Goal: Transaction & Acquisition: Purchase product/service

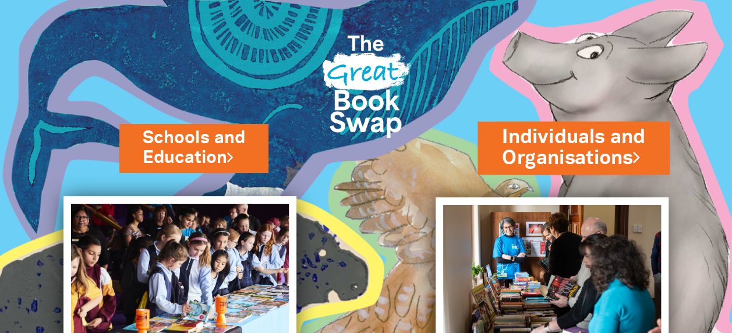
click at [567, 156] on link "Individuals and Organisations" at bounding box center [573, 147] width 143 height 49
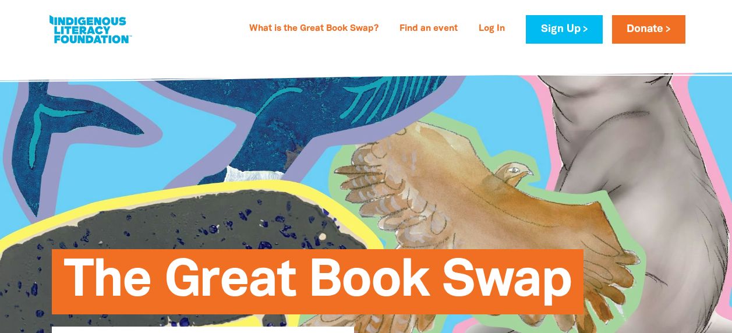
select select "AU"
click at [430, 30] on link "Find an event" at bounding box center [428, 29] width 72 height 19
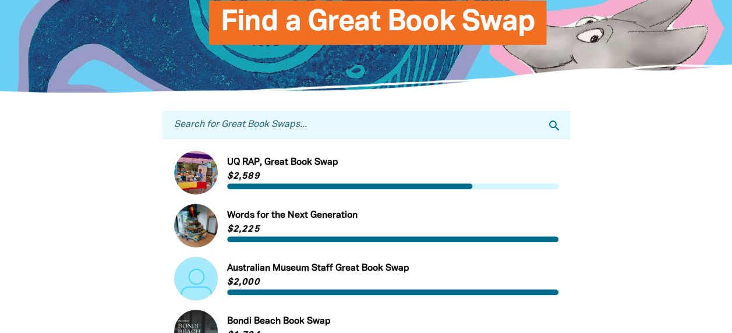
scroll to position [116, 0]
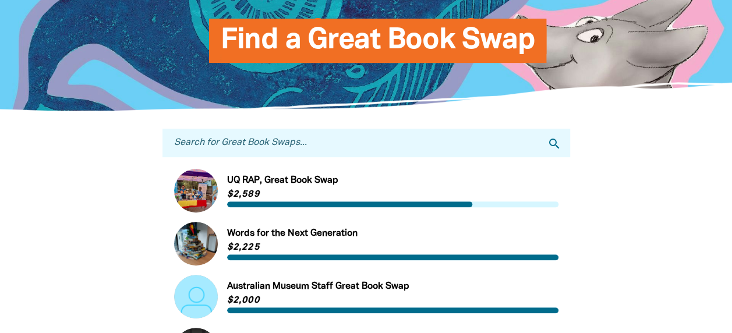
click at [300, 148] on input "Search for Great Book Swaps..." at bounding box center [366, 143] width 408 height 29
type input "slv"
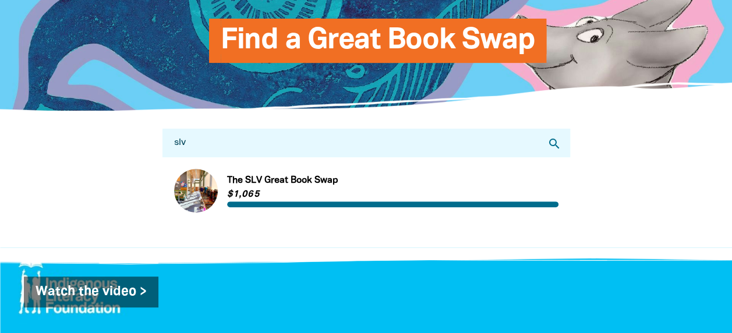
click at [277, 179] on link "Link to The SLV Great Book Swap" at bounding box center [366, 191] width 384 height 44
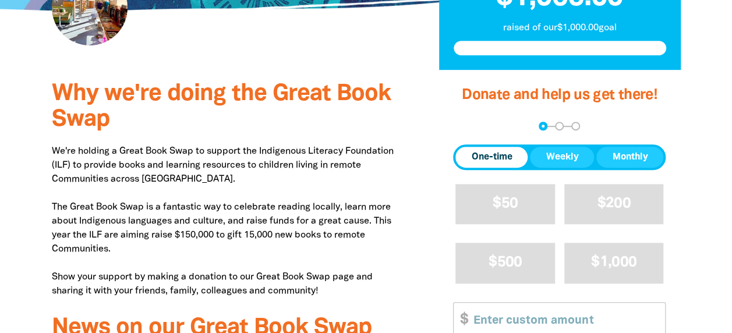
scroll to position [408, 0]
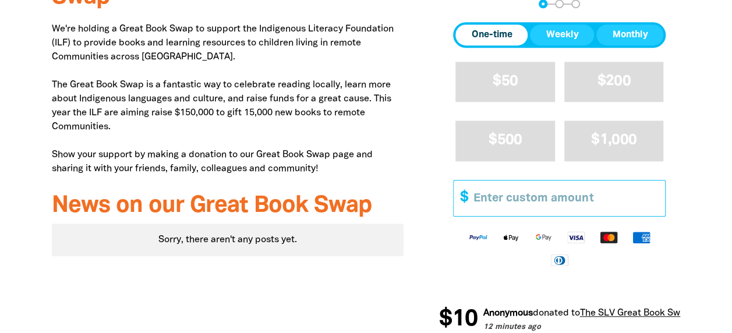
click at [515, 197] on input "Other Amount" at bounding box center [565, 198] width 200 height 36
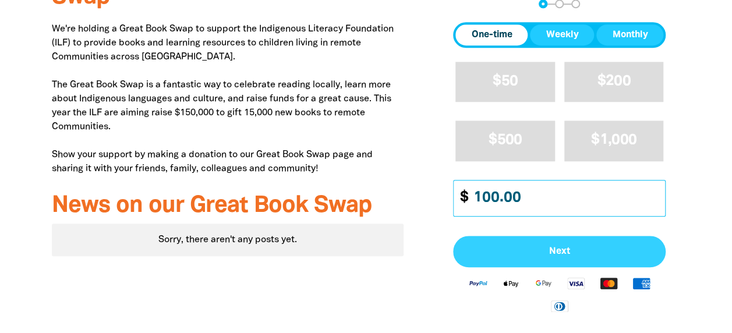
type input "100.00"
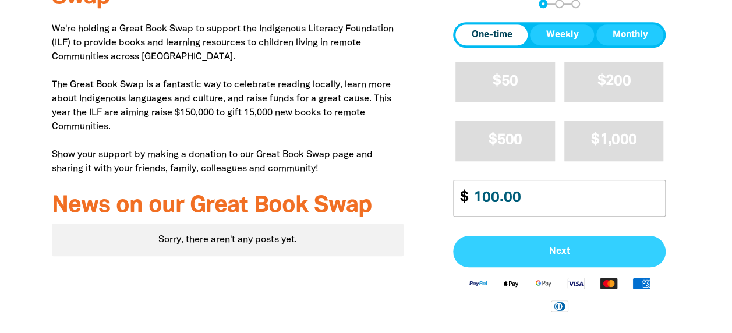
click at [557, 242] on button "Next" at bounding box center [559, 251] width 213 height 31
select select "AU"
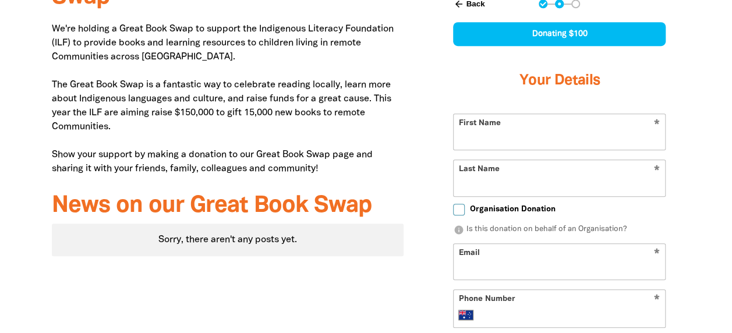
scroll to position [383, 0]
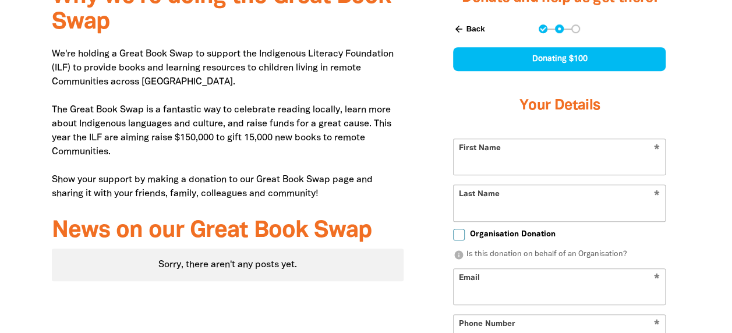
click at [543, 164] on input "First Name" at bounding box center [559, 157] width 211 height 36
type input "[PERSON_NAME]"
type input "Easey"
type input "[EMAIL_ADDRESS][DOMAIN_NAME]"
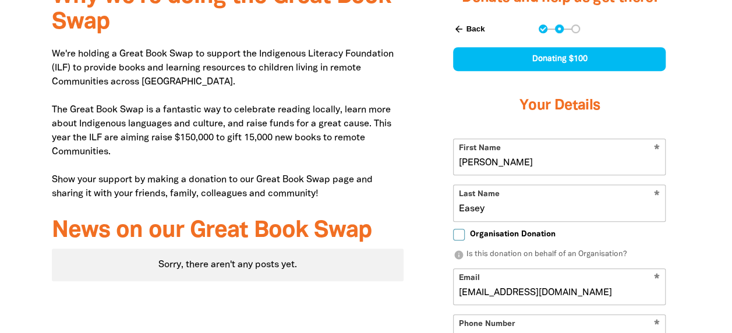
type input "[PHONE_NUMBER]"
type input "[STREET_ADDRESS][PERSON_NAME]"
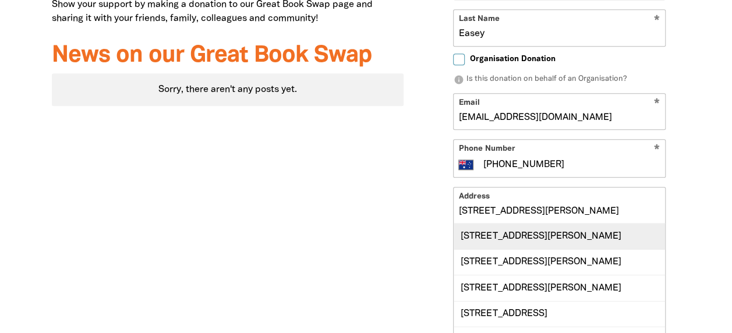
scroll to position [615, 0]
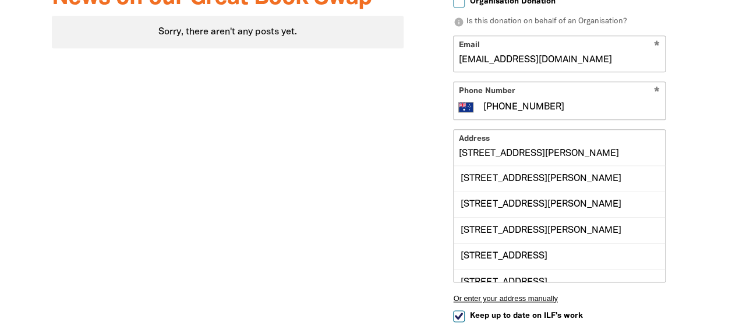
type input "Lea"
drag, startPoint x: 461, startPoint y: 152, endPoint x: 742, endPoint y: 155, distance: 281.2
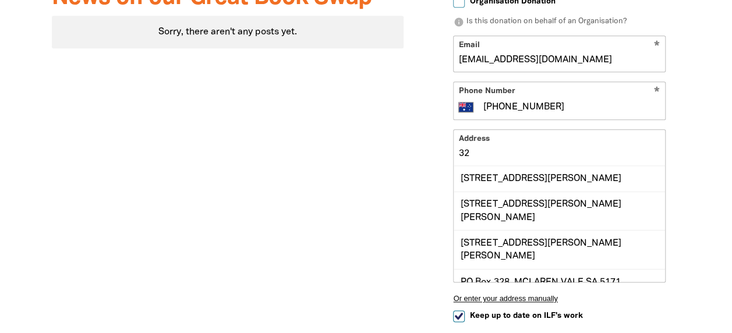
type input "3"
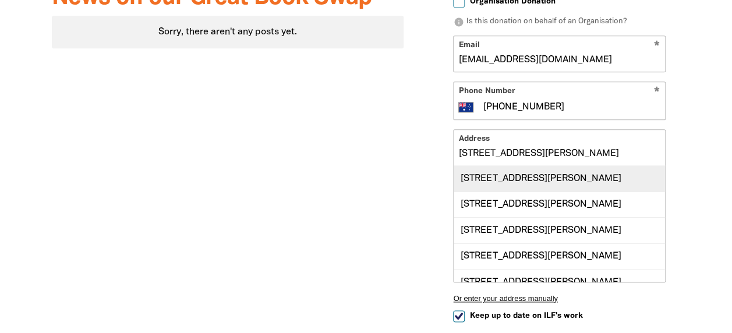
click at [530, 178] on div "[STREET_ADDRESS][PERSON_NAME]" at bounding box center [559, 178] width 211 height 25
type input "[STREET_ADDRESS][PERSON_NAME]"
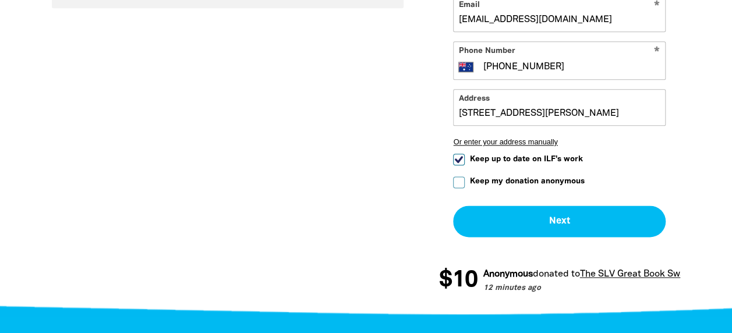
scroll to position [674, 0]
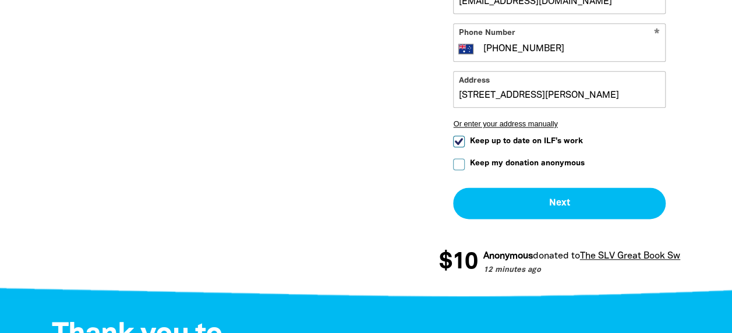
click at [459, 141] on input "Keep up to date on ILF's work" at bounding box center [459, 142] width 12 height 12
checkbox input "false"
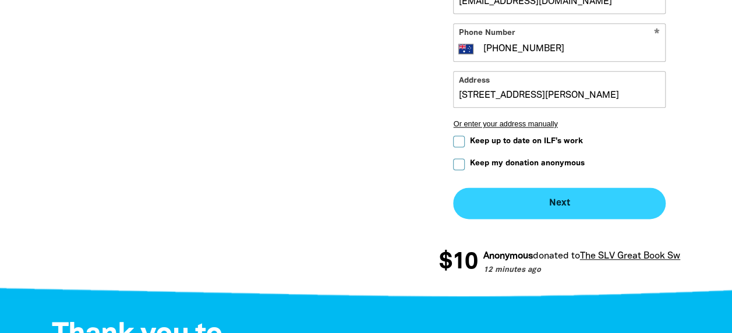
click at [548, 196] on button "Next chevron_right" at bounding box center [559, 202] width 213 height 31
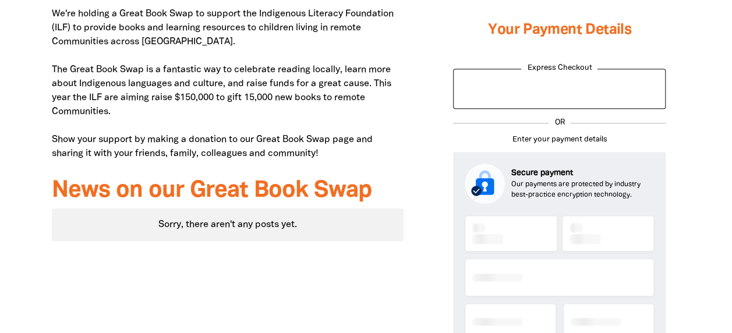
scroll to position [441, 0]
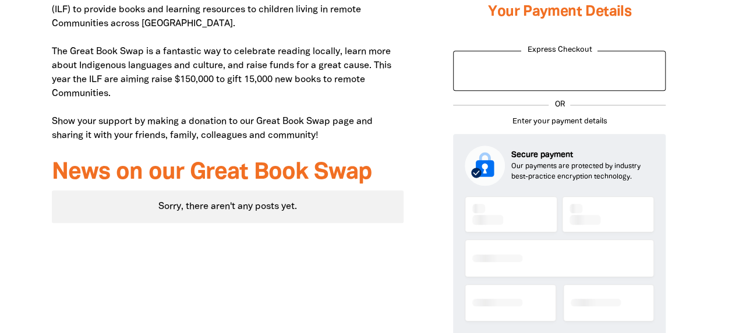
click at [533, 161] on p "Our payments are protected by industry best-practice encryption technology." at bounding box center [582, 171] width 143 height 21
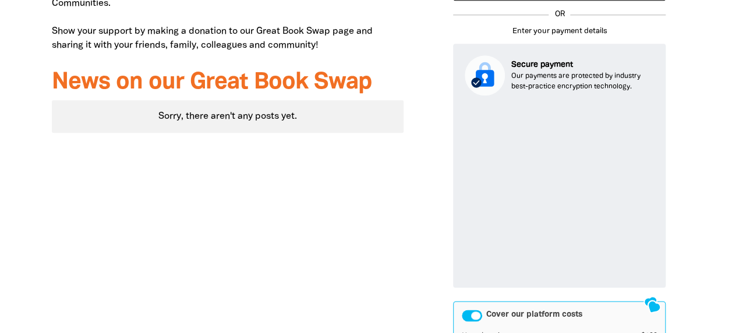
scroll to position [764, 0]
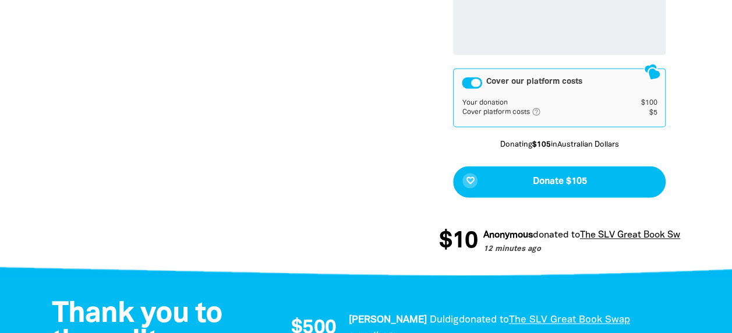
click at [508, 105] on td "Your donation" at bounding box center [543, 102] width 162 height 9
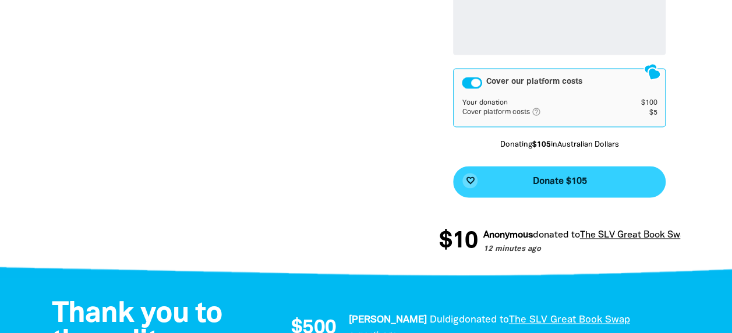
click at [551, 179] on span "Donate $105" at bounding box center [559, 181] width 54 height 9
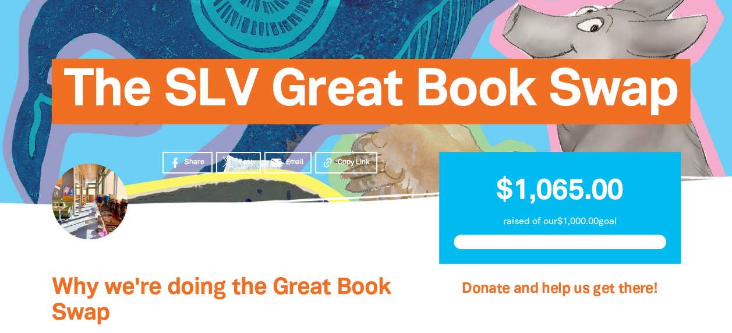
scroll to position [0, 0]
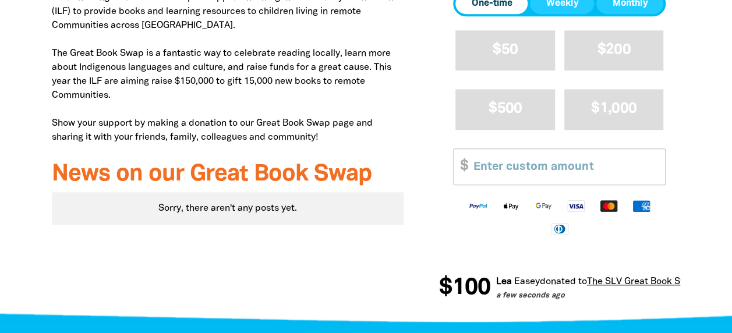
scroll to position [466, 0]
